Goal: Find specific page/section: Find specific page/section

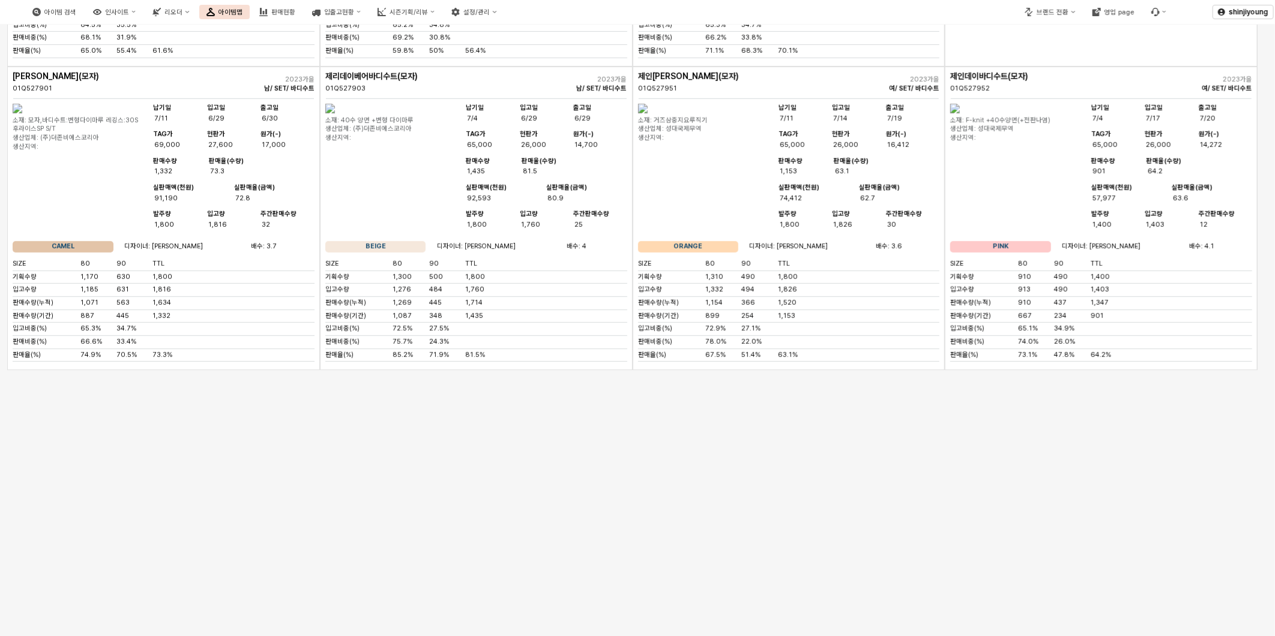
scroll to position [3197, 0]
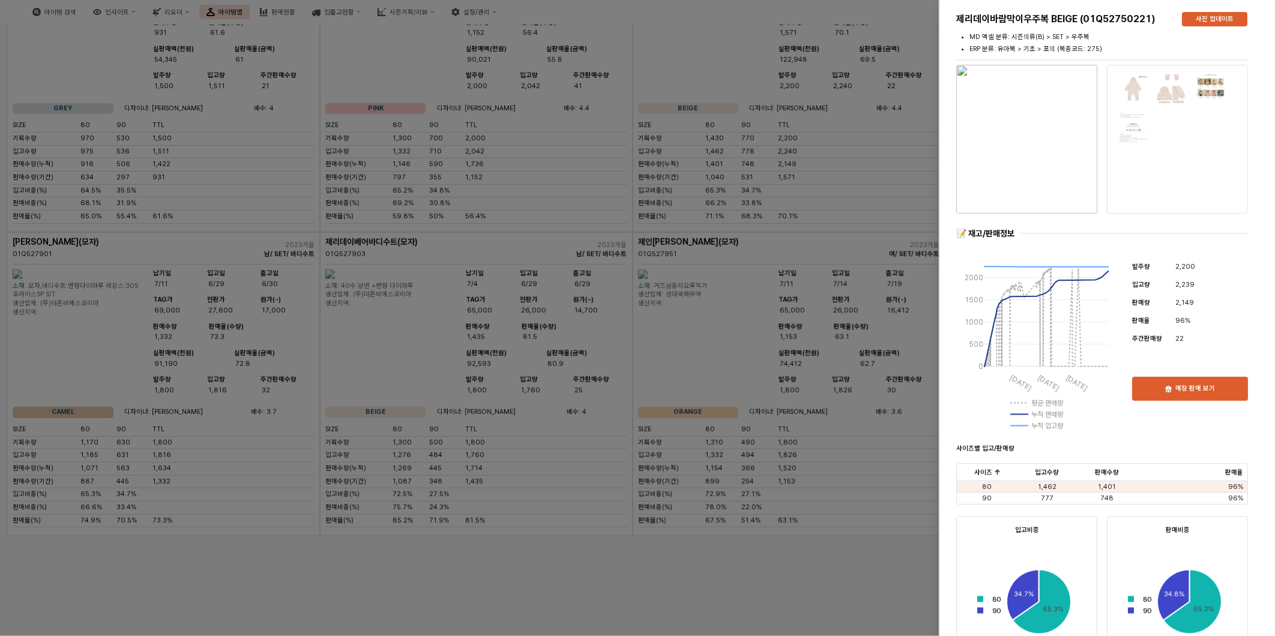
click at [820, 82] on div at bounding box center [637, 318] width 1275 height 636
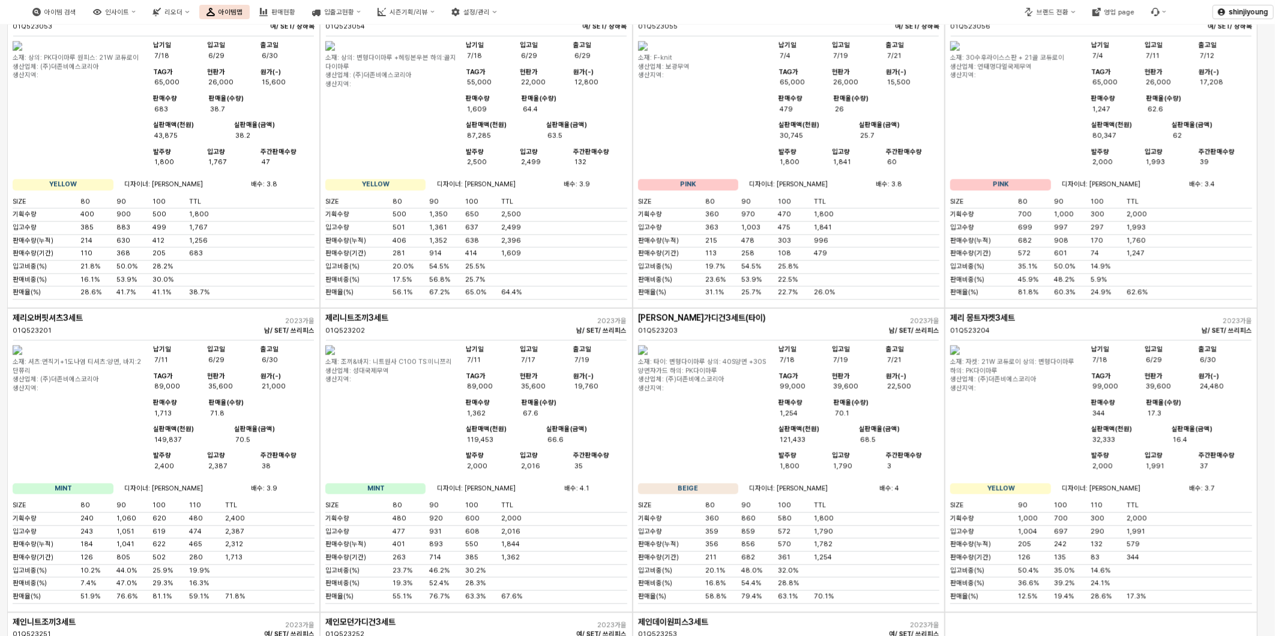
scroll to position [1262, 0]
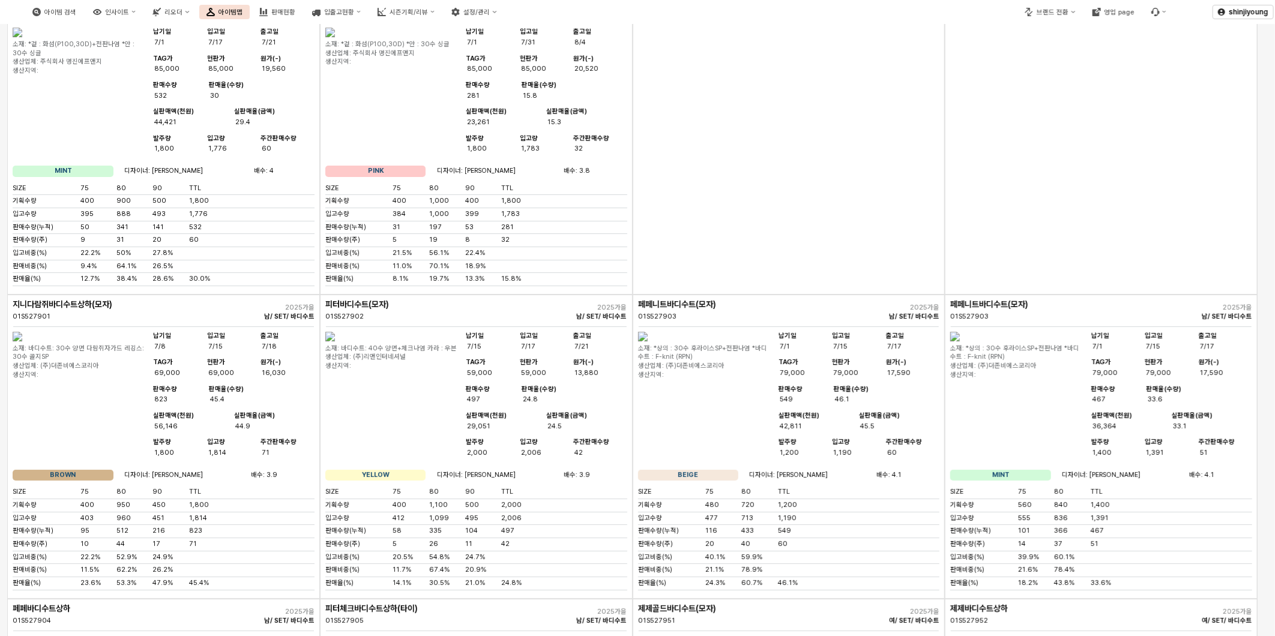
scroll to position [2668, 0]
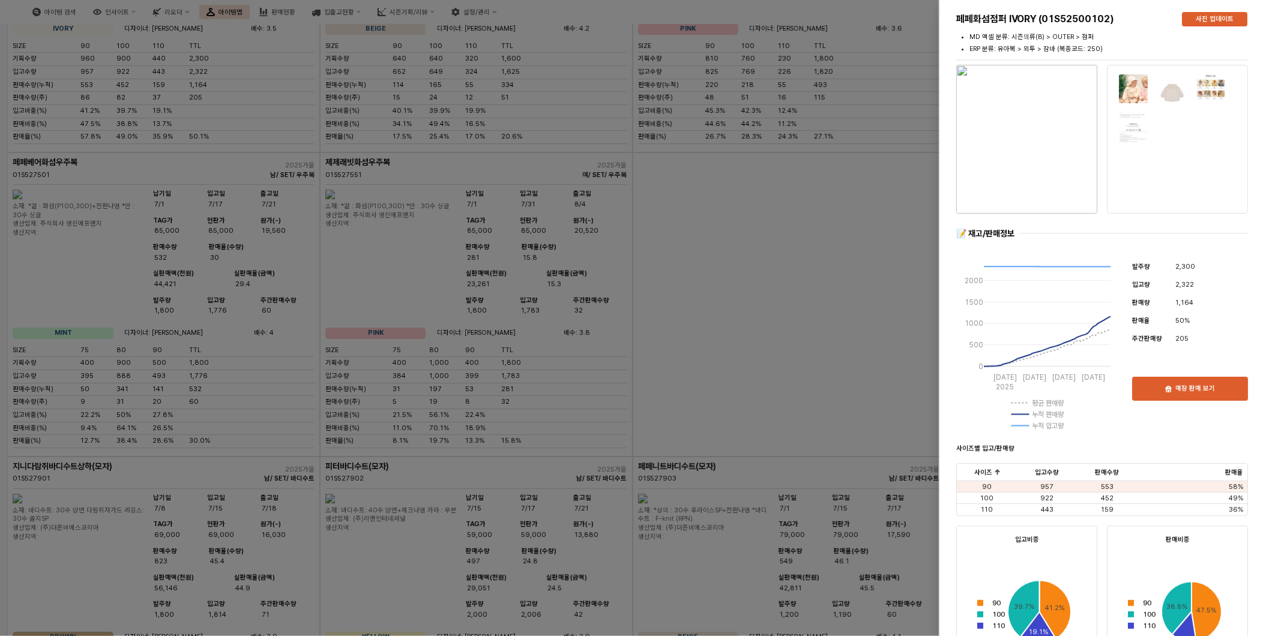
click at [802, 291] on div at bounding box center [637, 318] width 1275 height 636
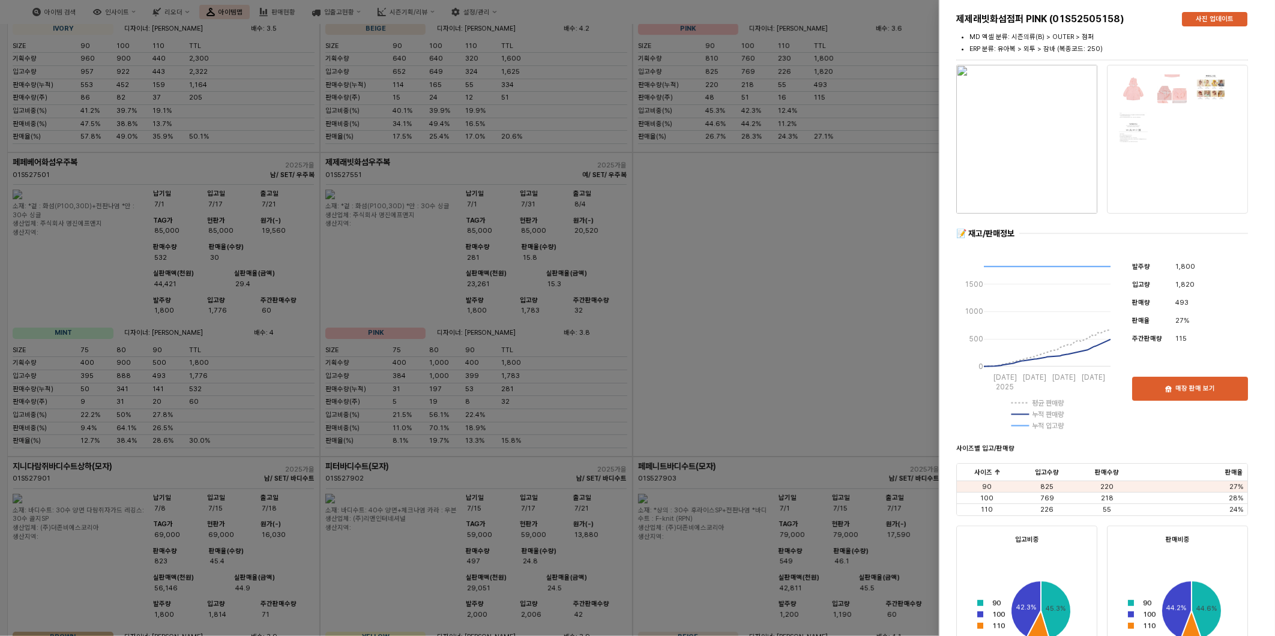
click at [723, 520] on div at bounding box center [637, 318] width 1275 height 636
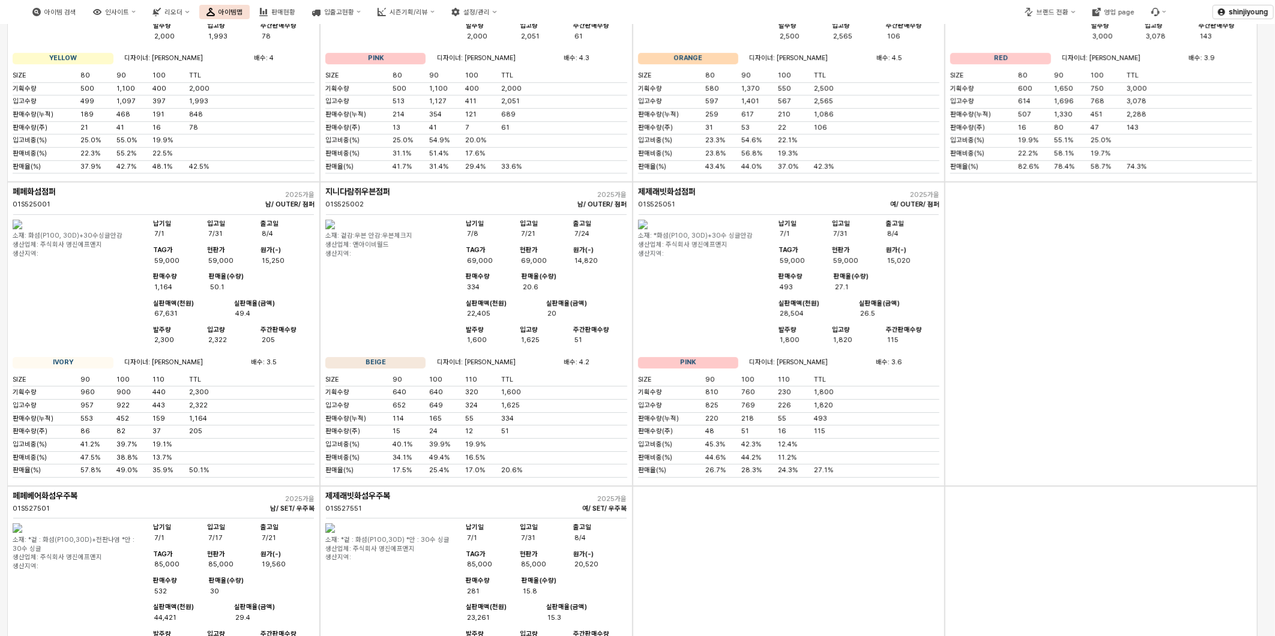
scroll to position [0, 0]
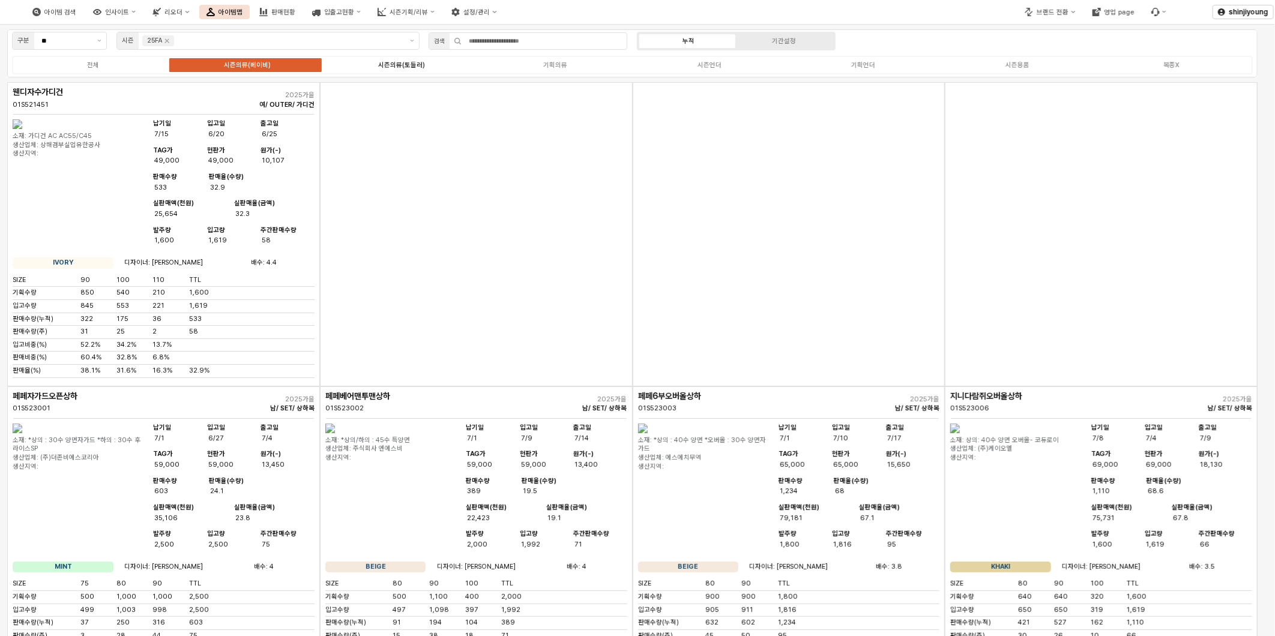
click at [410, 69] on label "시즌의류(토들러)" at bounding box center [401, 65] width 154 height 10
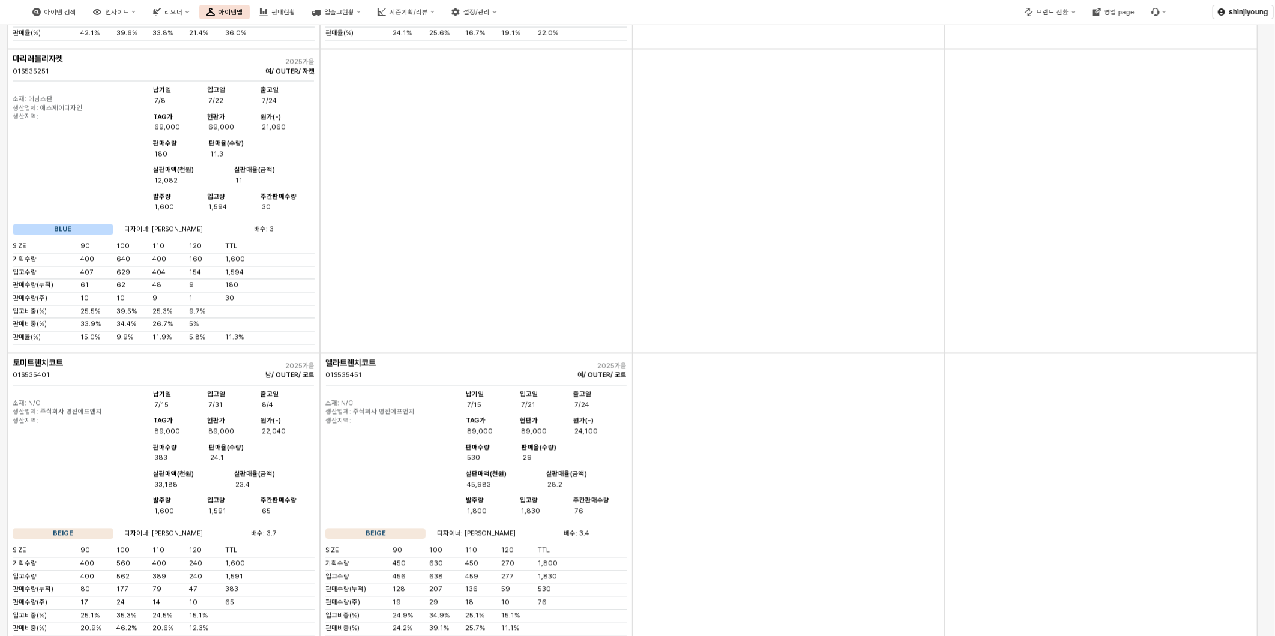
scroll to position [4269, 0]
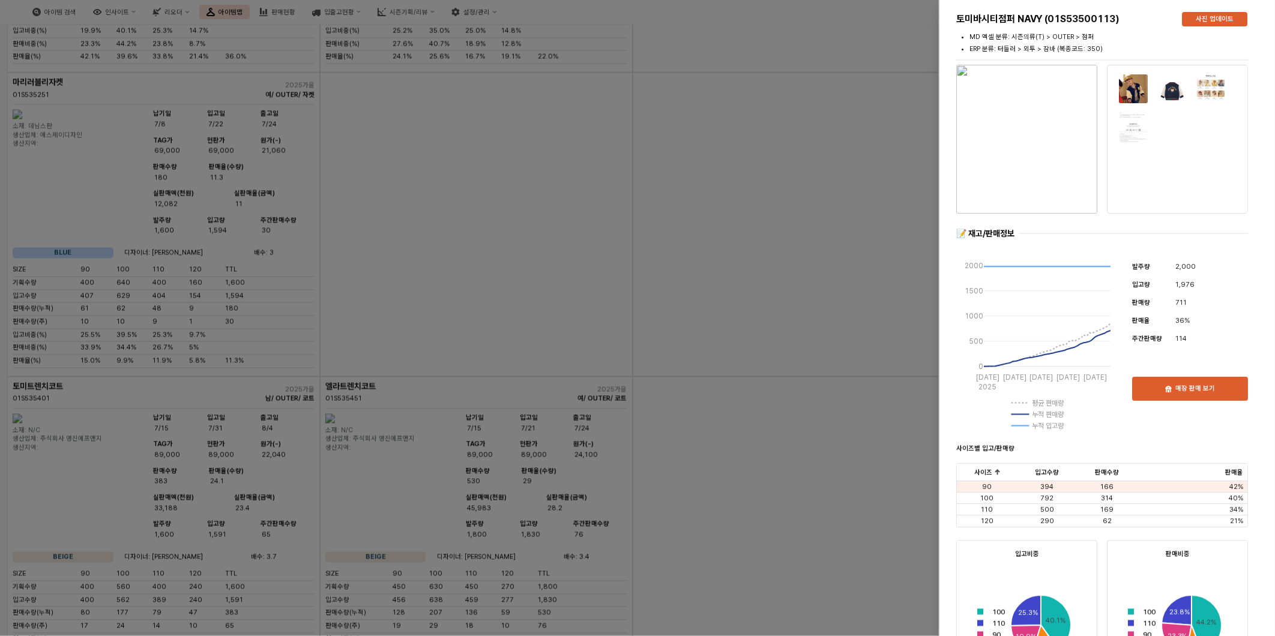
click at [850, 181] on div at bounding box center [637, 318] width 1275 height 636
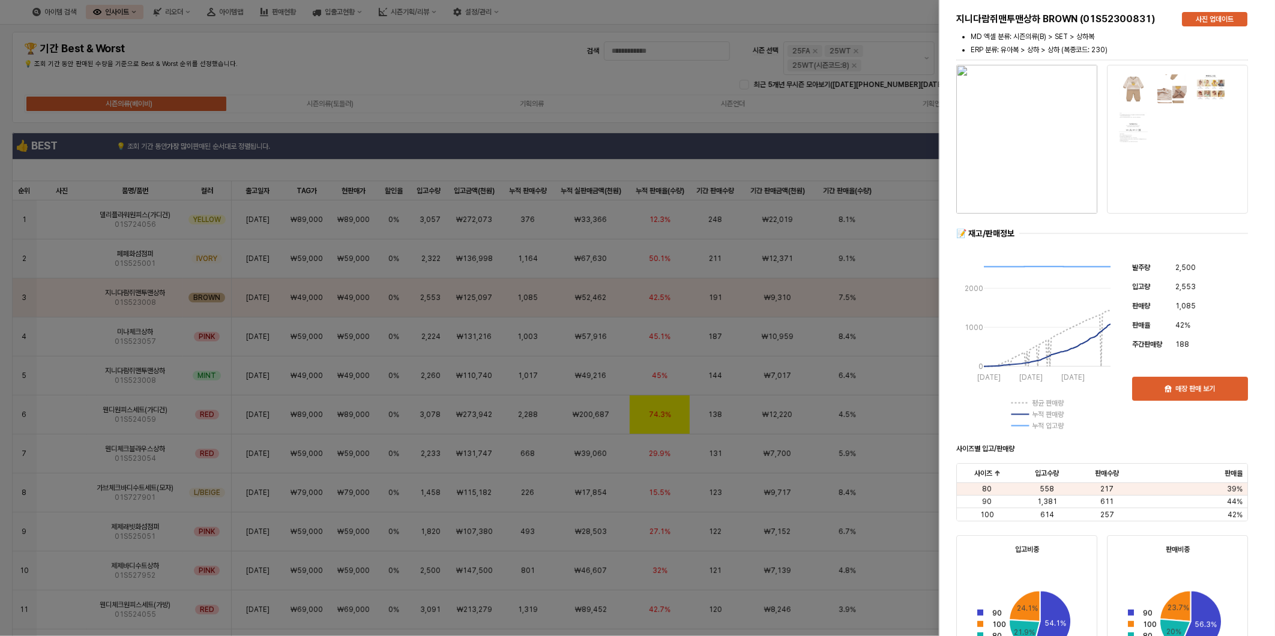
click at [506, 66] on div at bounding box center [637, 318] width 1275 height 636
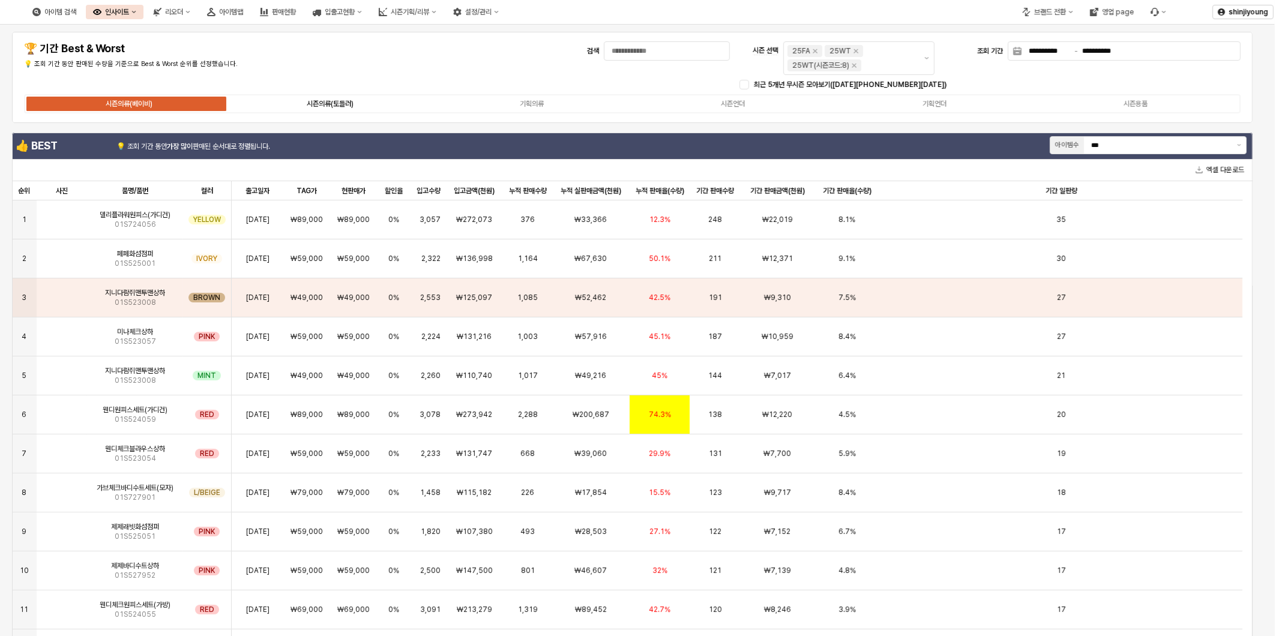
click at [321, 100] on div "시즌의류(토들러)" at bounding box center [330, 104] width 47 height 8
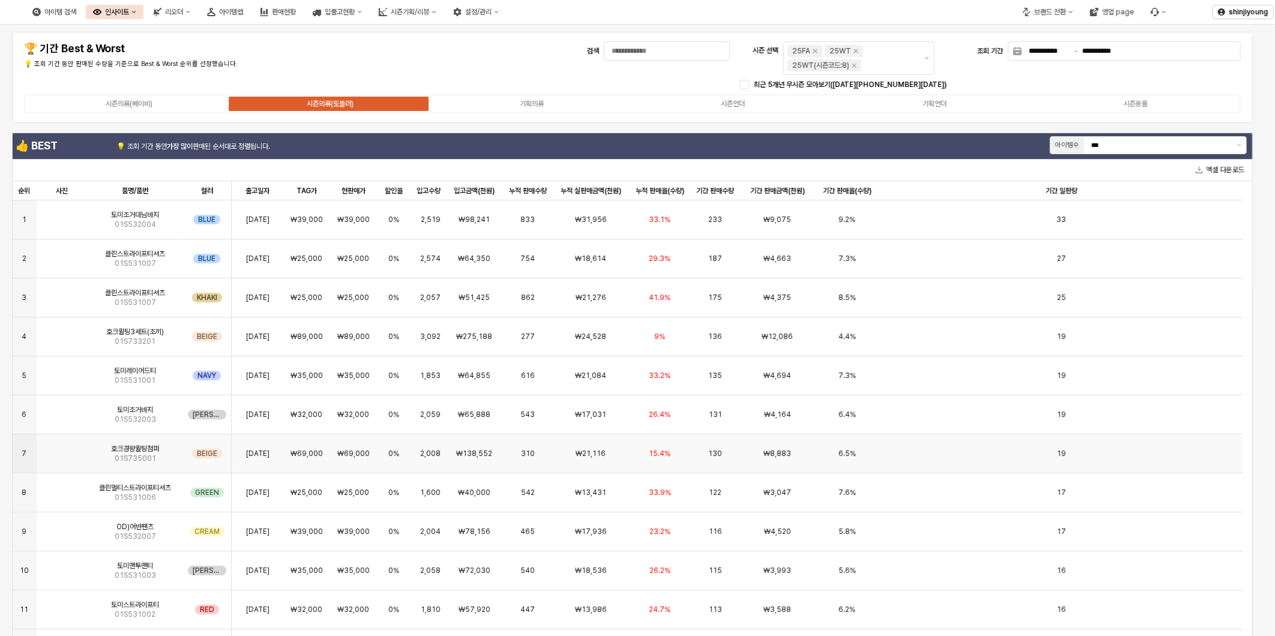
click at [62, 449] on img "App Frame" at bounding box center [62, 449] width 0 height 0
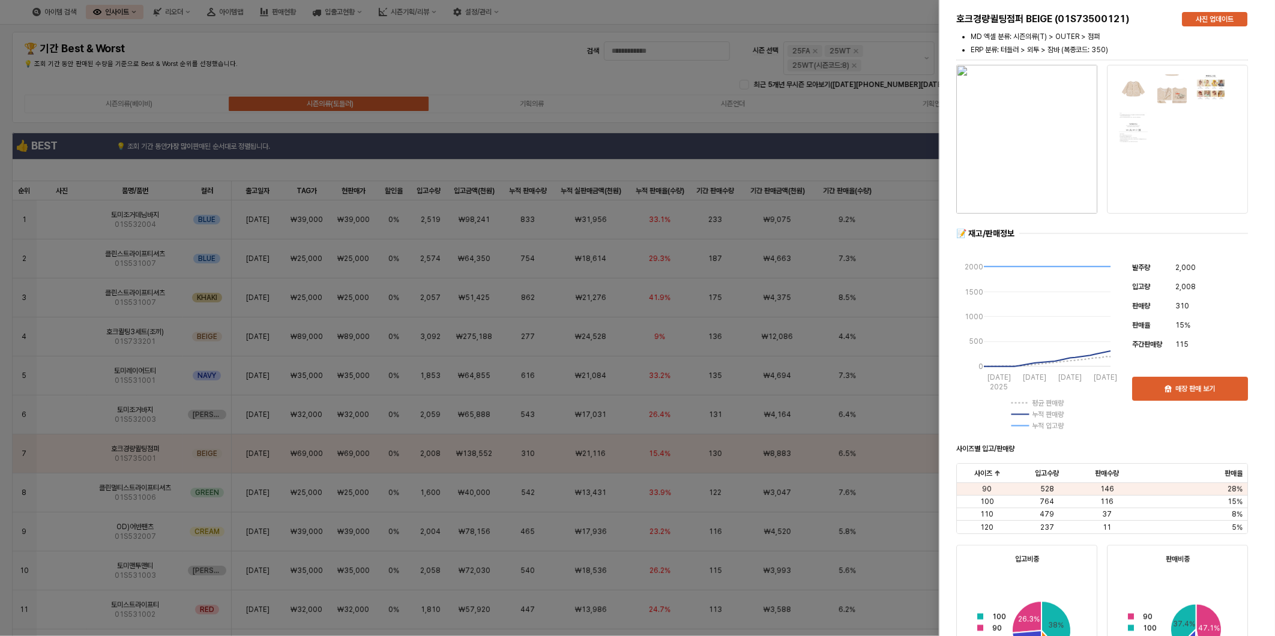
click at [277, 43] on div at bounding box center [637, 318] width 1275 height 636
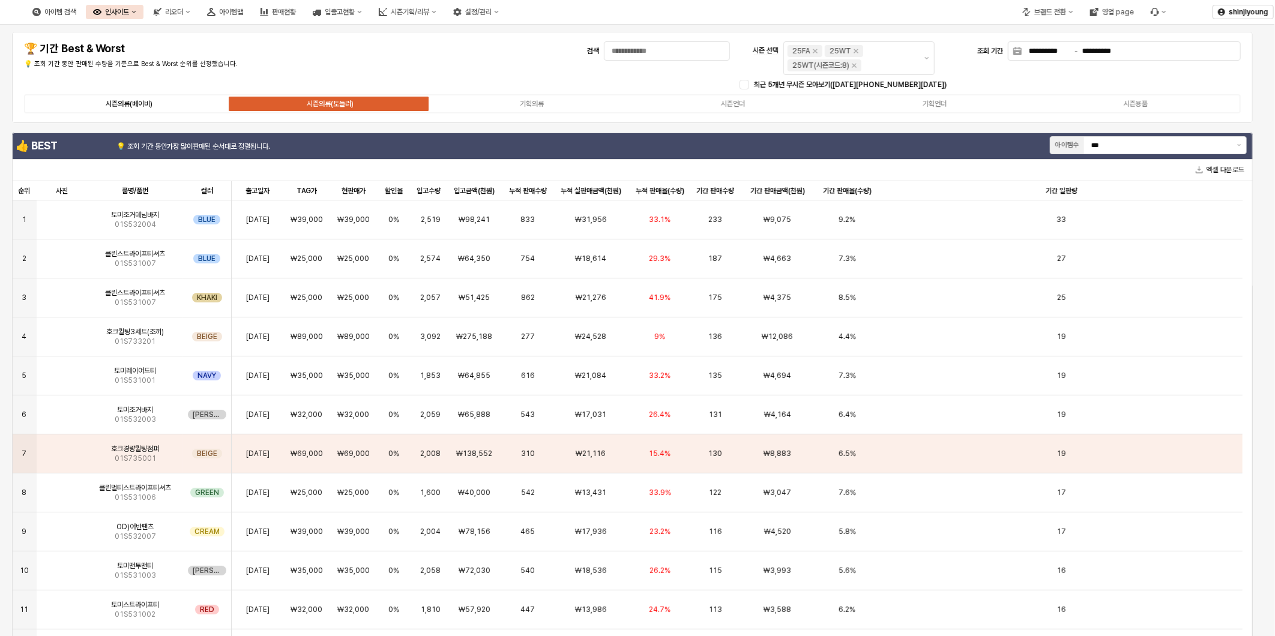
click at [156, 106] on label "시즌의류(베이비)" at bounding box center [129, 103] width 202 height 11
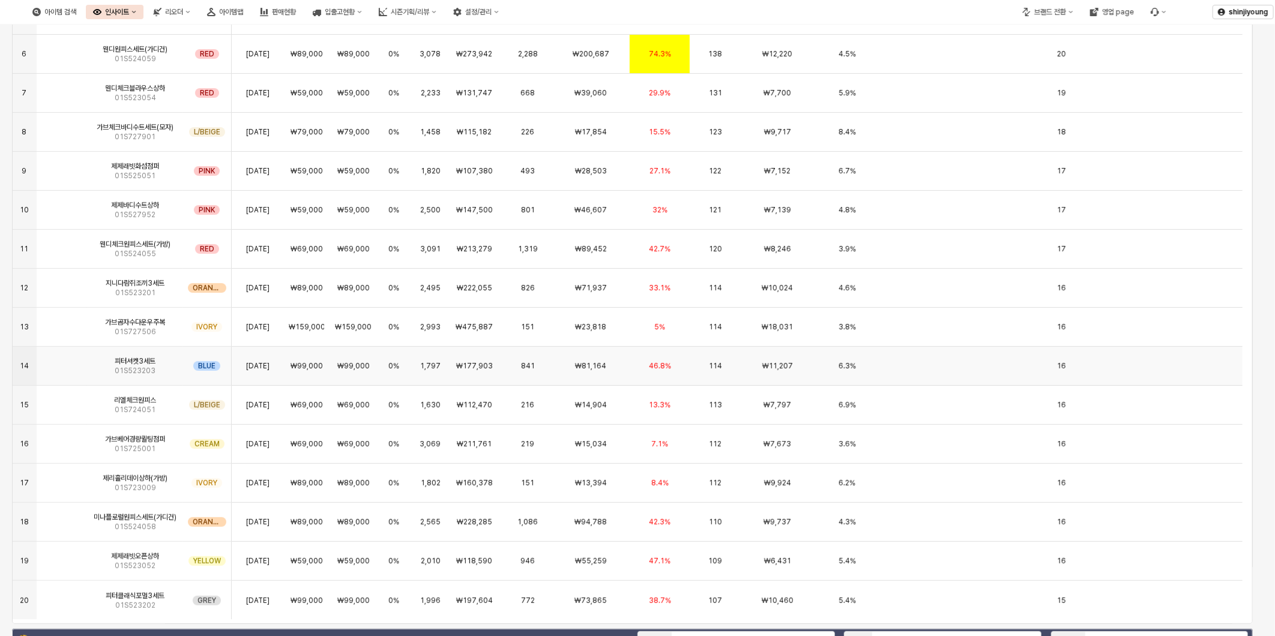
scroll to position [200, 0]
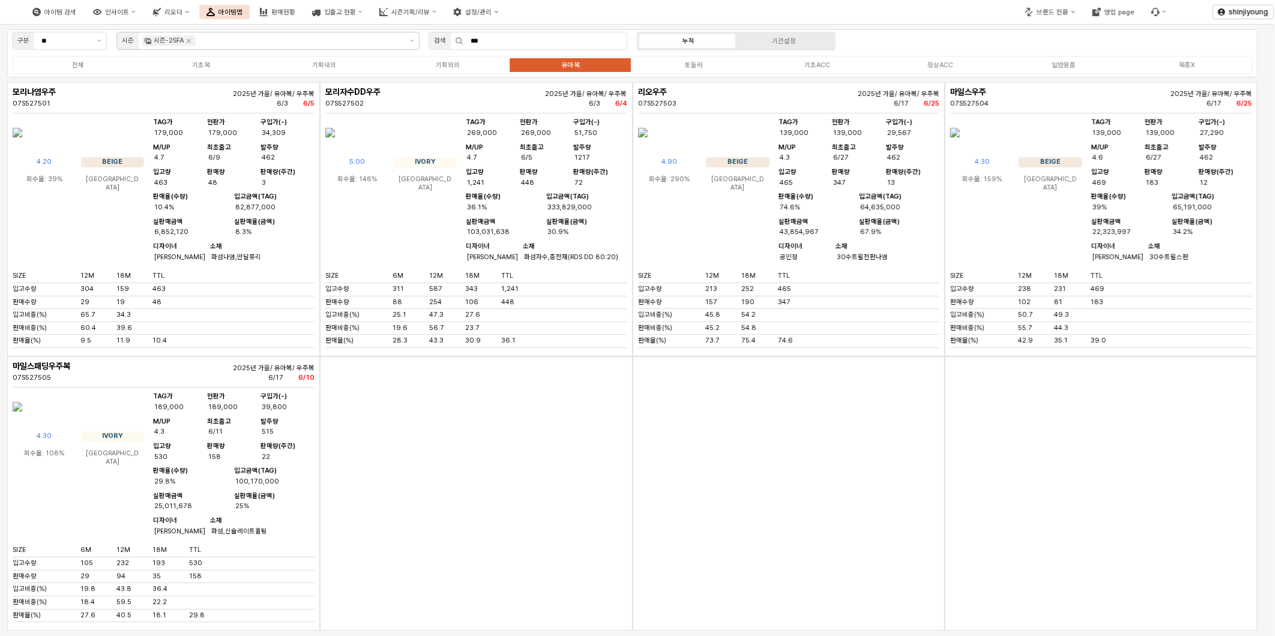
drag, startPoint x: 511, startPoint y: 38, endPoint x: 385, endPoint y: 43, distance: 126.2
click at [403, 38] on div "구분 ** 시즌 시즌-25FA 검색 *** 누적 기간설정 전체 기초복 기획내의 기획외의 유아복 토들러 기초ACC 정상ACC 일반용품 복종X" at bounding box center [632, 53] width 1250 height 48
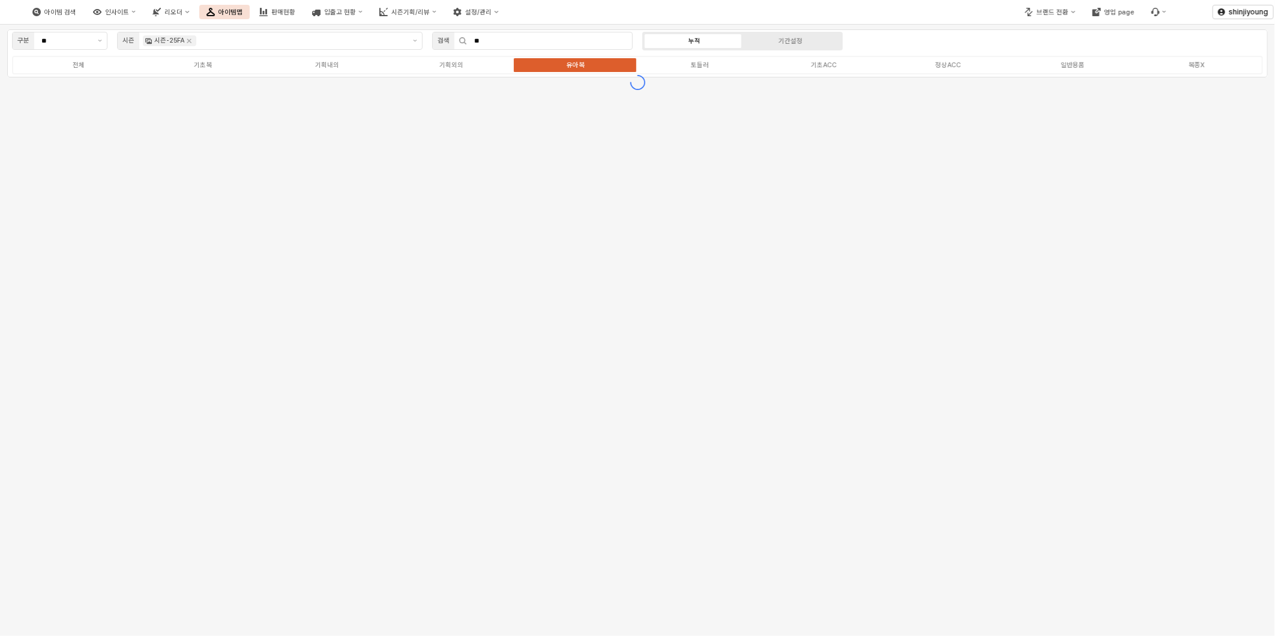
type input "**"
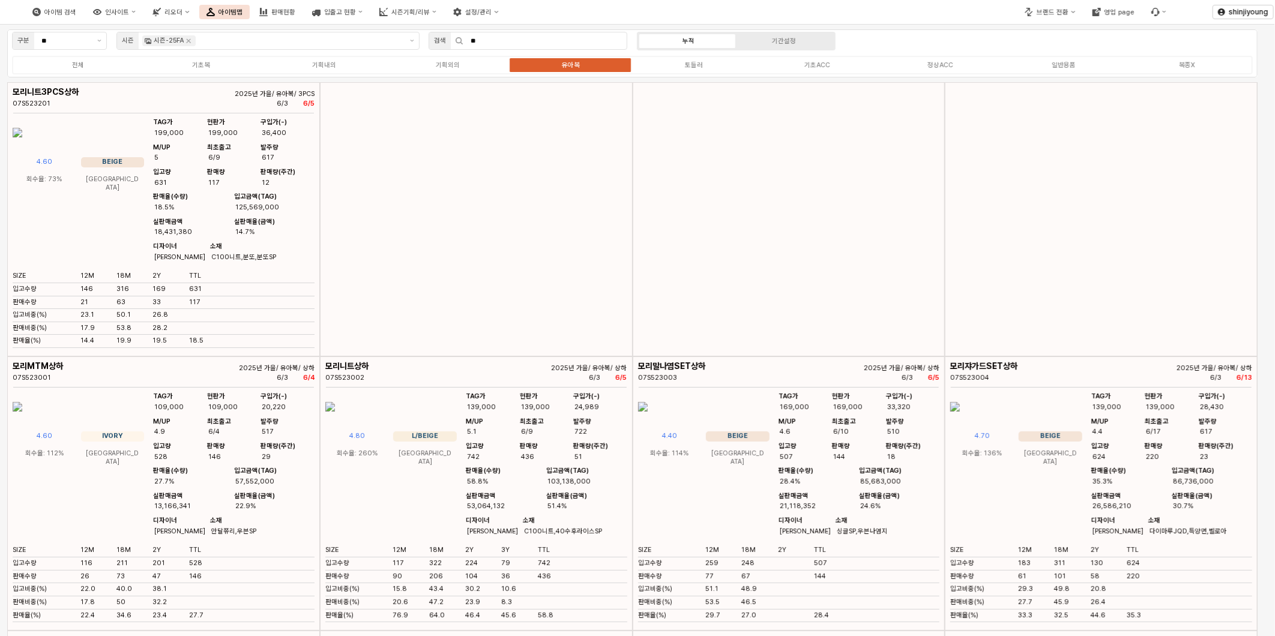
click at [412, 40] on icon "제안 사항 표시" at bounding box center [412, 41] width 4 height 2
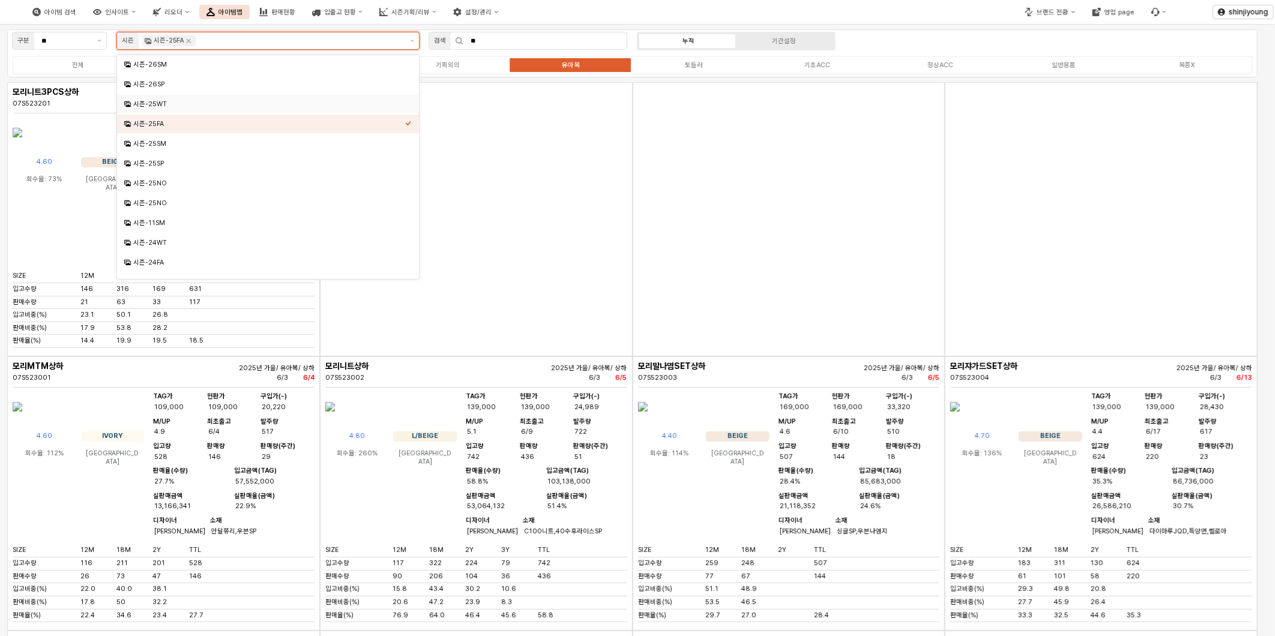
click at [196, 100] on div "시즌-25WT" at bounding box center [269, 104] width 272 height 9
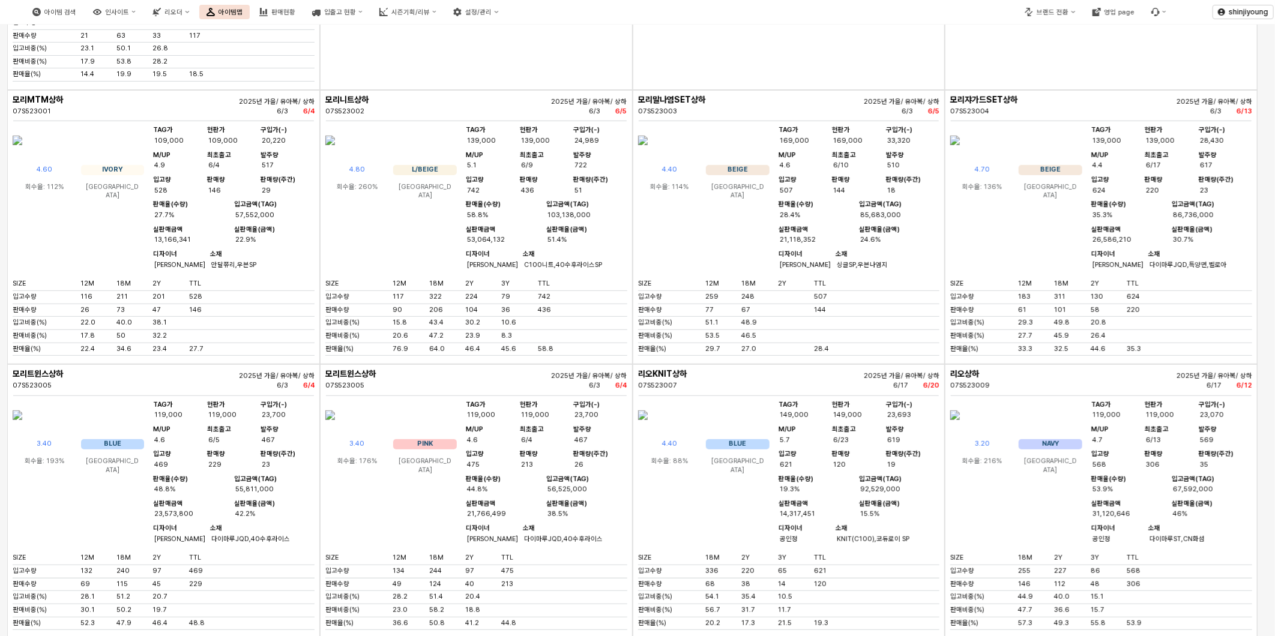
scroll to position [8, 0]
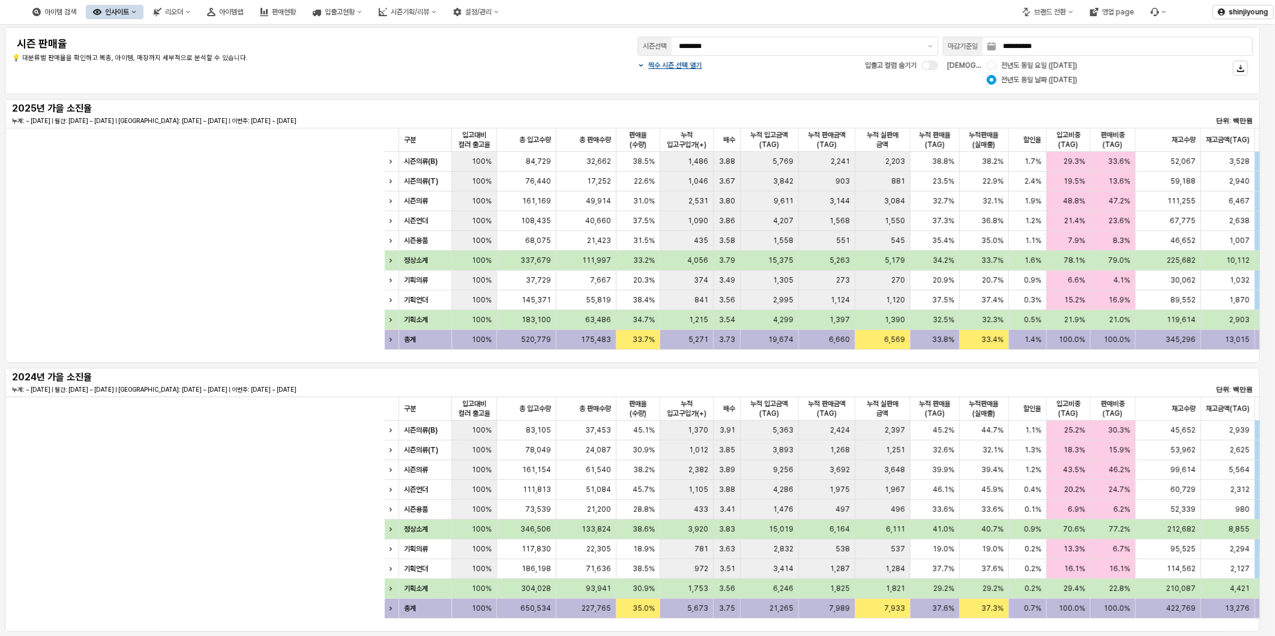
scroll to position [0, 600]
